Goal: Information Seeking & Learning: Learn about a topic

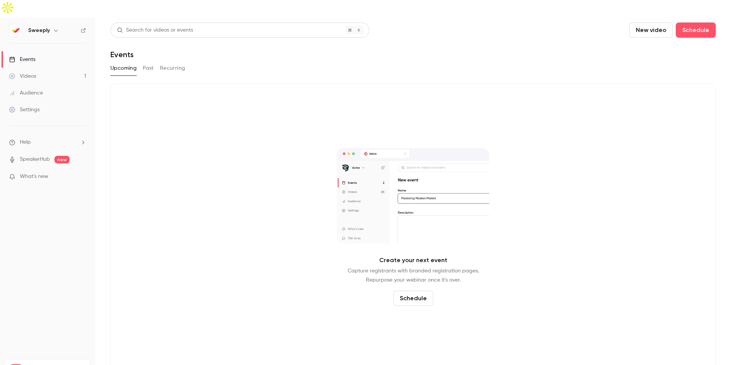
click at [30, 72] on div "Videos" at bounding box center [22, 76] width 27 height 8
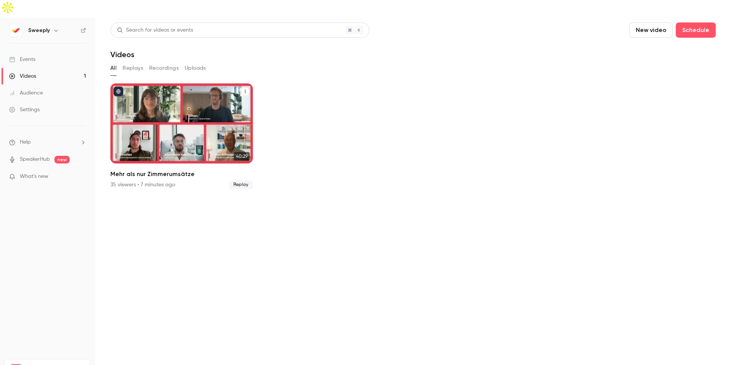
click at [244, 89] on icon "Mehr als nur Zimmerumsätze" at bounding box center [245, 91] width 5 height 5
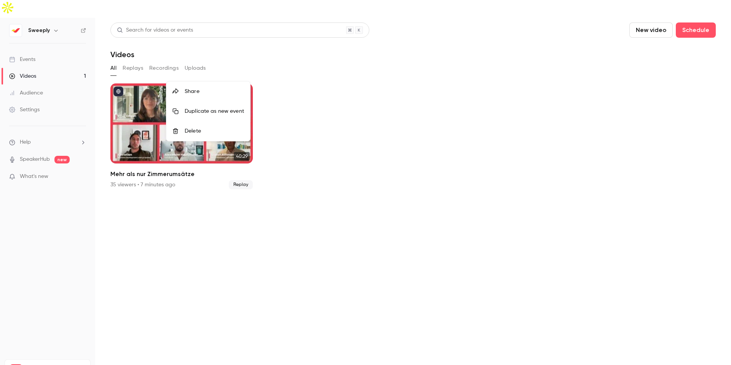
click at [369, 99] on div at bounding box center [365, 182] width 731 height 365
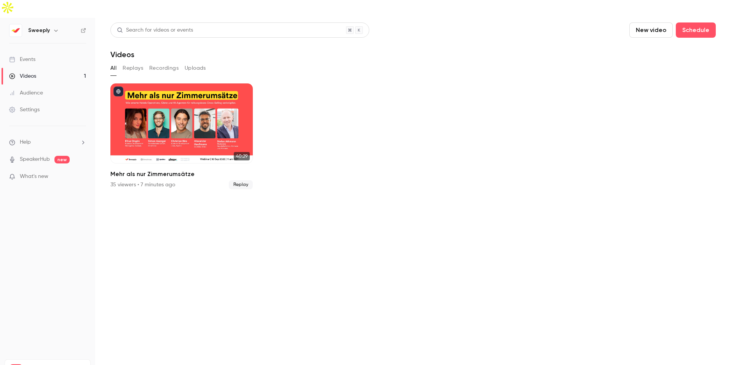
click at [155, 62] on button "Recordings" at bounding box center [163, 68] width 29 height 12
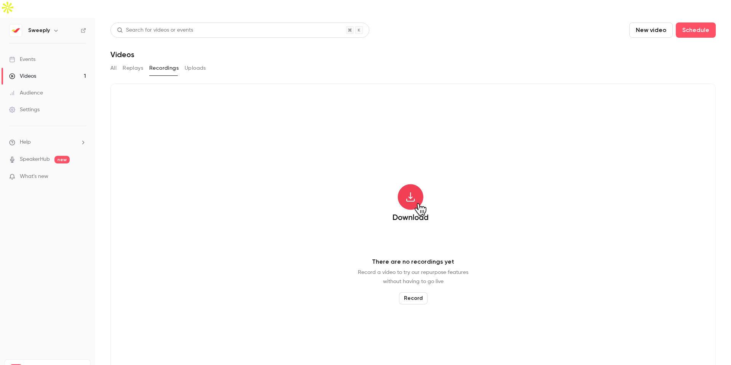
click at [191, 62] on button "Uploads" at bounding box center [195, 68] width 21 height 12
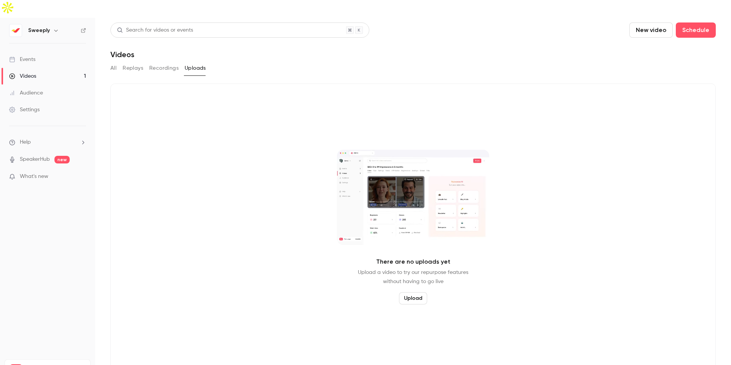
click at [173, 62] on button "Recordings" at bounding box center [163, 68] width 29 height 12
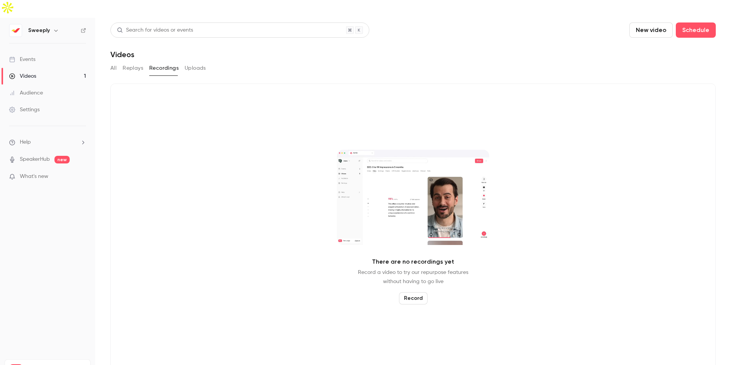
click at [133, 62] on button "Replays" at bounding box center [133, 68] width 21 height 12
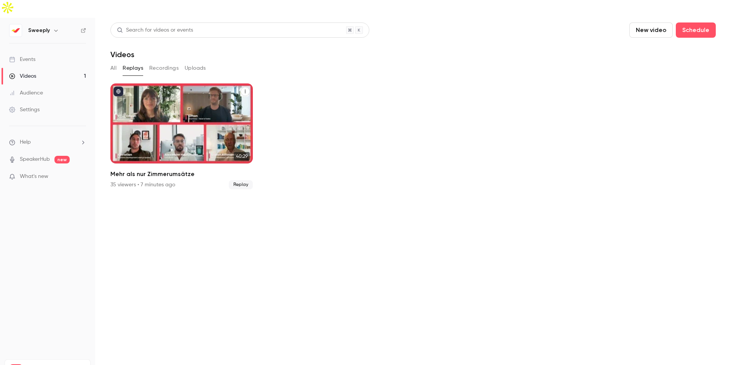
click at [223, 119] on div "Mehr als nur Zimmerumsätze" at bounding box center [181, 123] width 142 height 80
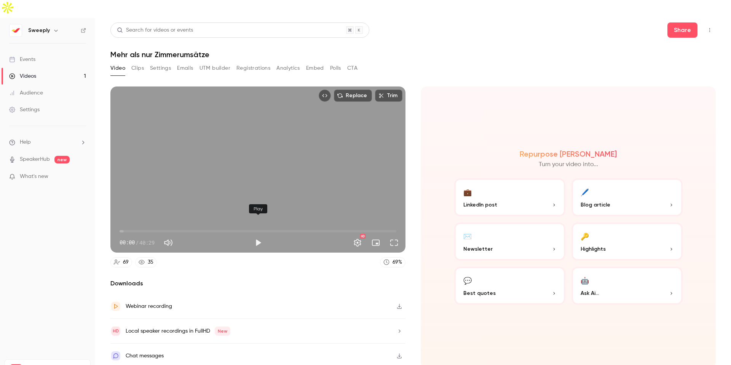
click at [257, 235] on button "Play" at bounding box center [258, 242] width 15 height 15
click at [128, 225] on span "00:07" at bounding box center [258, 231] width 277 height 12
click at [138, 225] on span "01:18" at bounding box center [258, 231] width 277 height 12
click at [150, 225] on span "04:27" at bounding box center [258, 231] width 277 height 12
click at [166, 225] on span "06:47" at bounding box center [258, 231] width 277 height 12
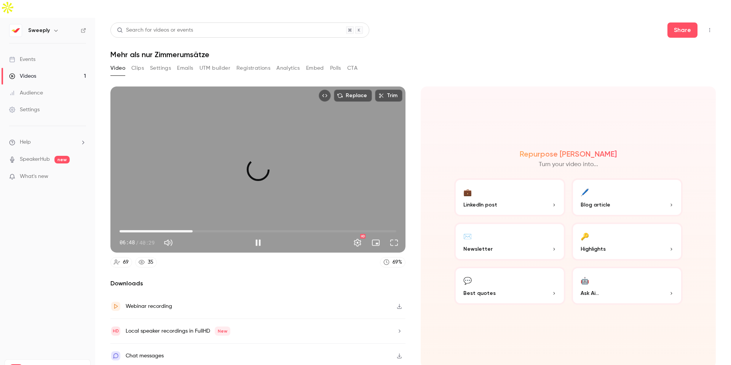
click at [193, 225] on span "10:41" at bounding box center [258, 231] width 277 height 12
click at [375, 225] on span "10:42" at bounding box center [258, 231] width 277 height 12
click at [383, 225] on span "37:31" at bounding box center [258, 231] width 277 height 12
click at [391, 225] on span "39:42" at bounding box center [258, 231] width 277 height 12
click at [397, 230] on span "40:26" at bounding box center [396, 231] width 2 height 2
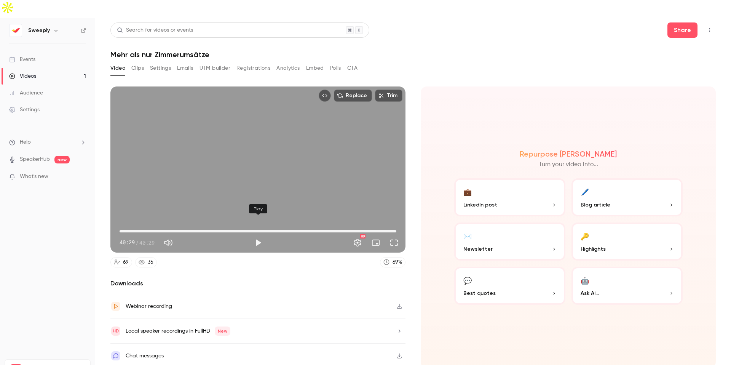
click at [260, 235] on button "Play" at bounding box center [258, 242] width 15 height 15
click at [126, 225] on span "00:09" at bounding box center [258, 231] width 277 height 12
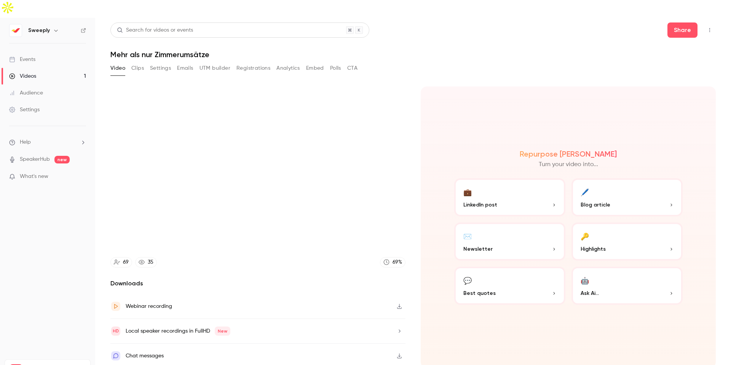
click at [516, 180] on button "💼 LinkedIn post" at bounding box center [509, 197] width 111 height 38
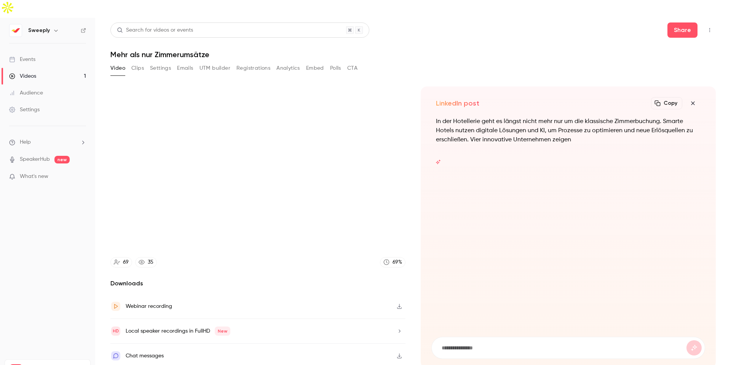
click at [693, 100] on icon "button" at bounding box center [692, 103] width 9 height 6
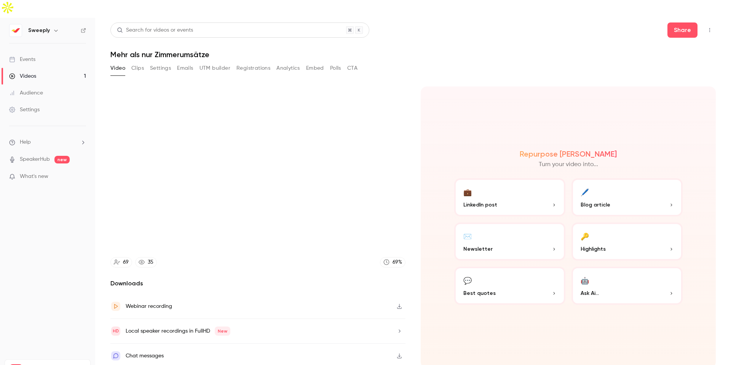
click at [400, 304] on icon "button" at bounding box center [399, 306] width 5 height 5
type input "****"
click at [188, 62] on button "Emails" at bounding box center [185, 68] width 16 height 12
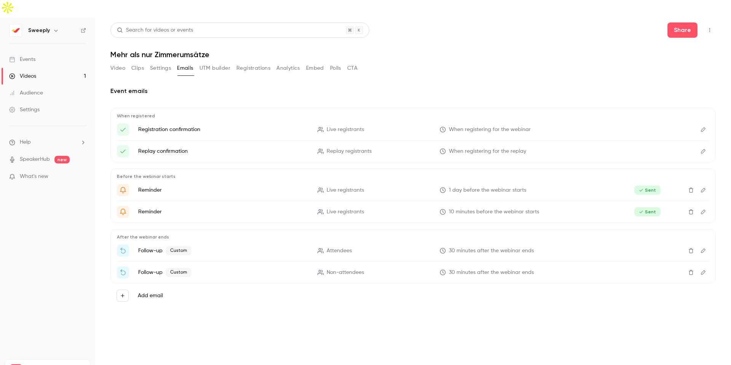
click at [116, 62] on button "Video" at bounding box center [117, 68] width 15 height 12
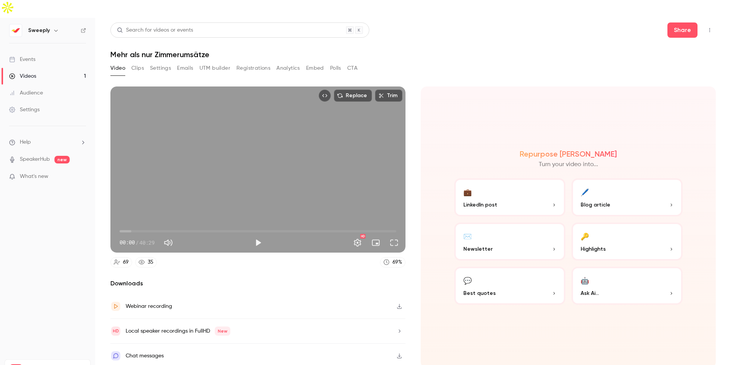
drag, startPoint x: 254, startPoint y: 51, endPoint x: 297, endPoint y: 61, distance: 44.1
click at [254, 62] on button "Registrations" at bounding box center [253, 68] width 34 height 12
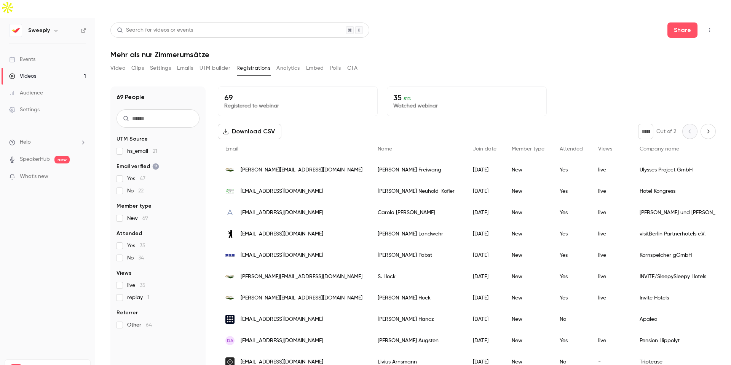
click at [266, 124] on button "Download CSV" at bounding box center [250, 131] width 64 height 15
click at [283, 62] on button "Analytics" at bounding box center [288, 68] width 24 height 12
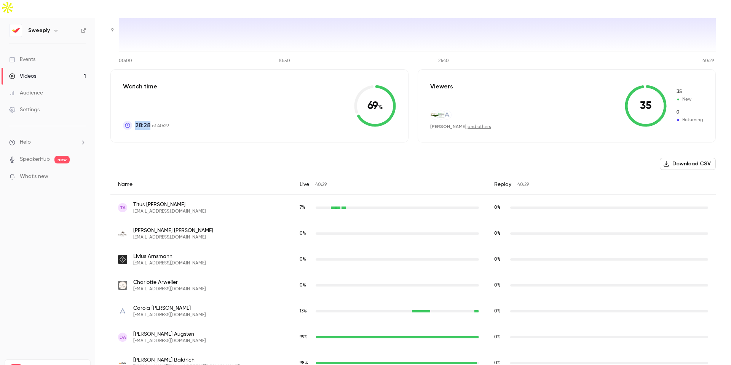
scroll to position [137, 0]
drag, startPoint x: 180, startPoint y: 108, endPoint x: 157, endPoint y: 110, distance: 24.0
click at [136, 110] on div "Watch time 28:28 of 40:29 69 %" at bounding box center [259, 106] width 298 height 73
click at [160, 121] on p "28:28 of 40:29" at bounding box center [152, 125] width 34 height 9
drag, startPoint x: 168, startPoint y: 109, endPoint x: 137, endPoint y: 110, distance: 30.9
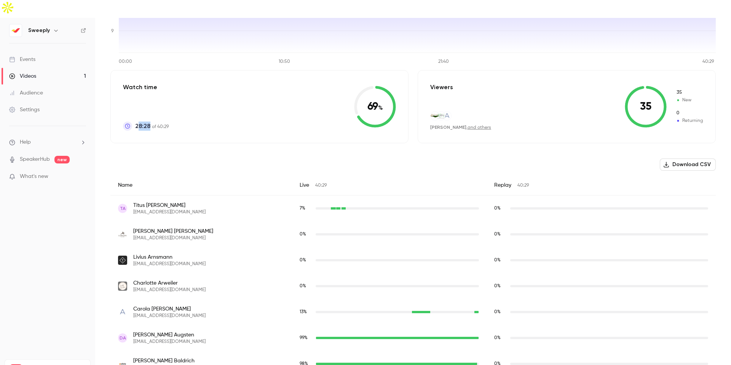
click at [138, 110] on div "Watch time 28:28 of 40:29 69 %" at bounding box center [259, 106] width 298 height 73
drag, startPoint x: 136, startPoint y: 109, endPoint x: 169, endPoint y: 109, distance: 33.1
click at [169, 109] on div "Watch time 28:28 of 40:29 69 %" at bounding box center [259, 106] width 298 height 73
drag, startPoint x: 152, startPoint y: 108, endPoint x: 168, endPoint y: 109, distance: 15.7
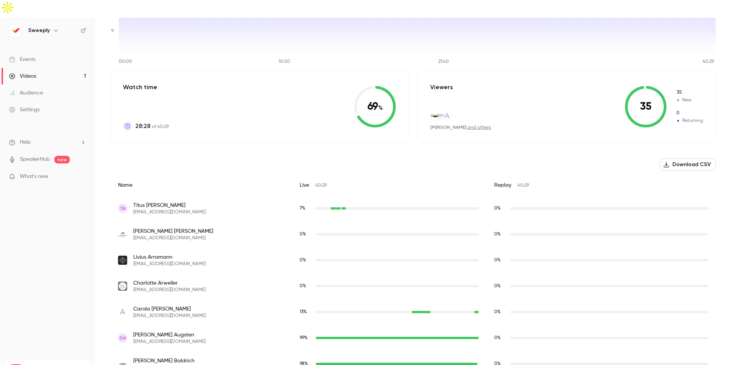
click at [168, 121] on div "28:28 of 40:29" at bounding box center [146, 125] width 46 height 9
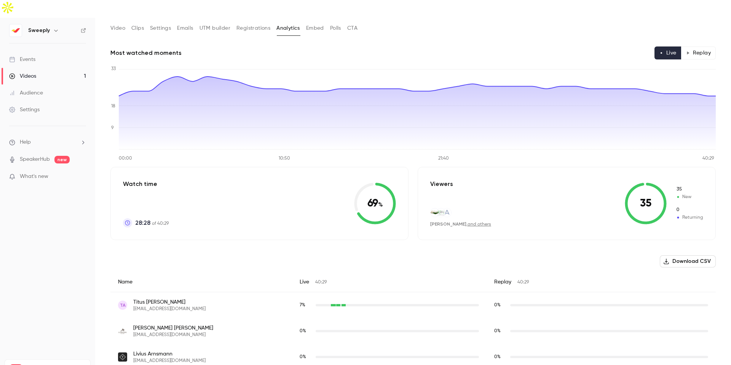
scroll to position [0, 0]
